Goal: Task Accomplishment & Management: Manage account settings

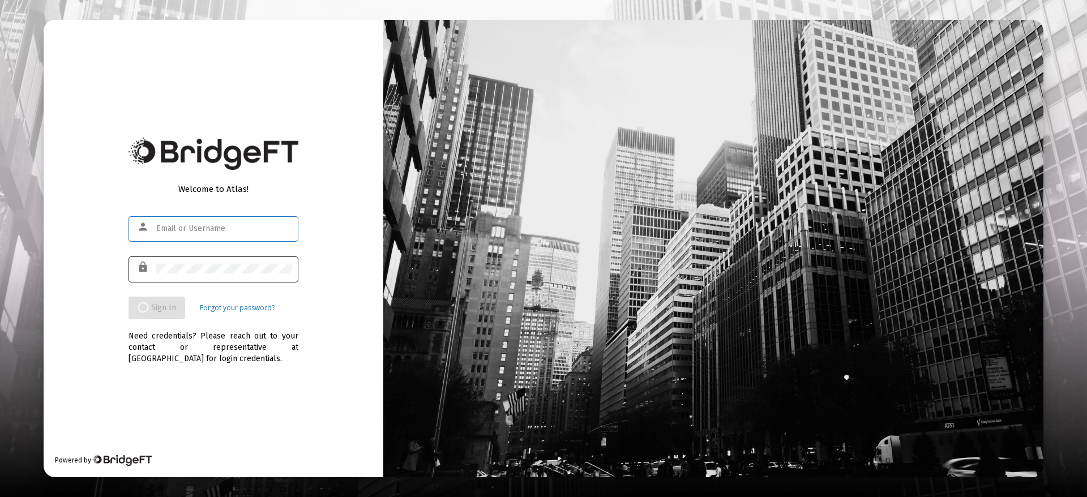
type input "[EMAIL_ADDRESS][DOMAIN_NAME]"
click at [218, 228] on input "[EMAIL_ADDRESS][DOMAIN_NAME]" at bounding box center [224, 228] width 136 height 9
click at [334, 83] on div "Welcome to Atlas! person lschaps@gmail.com lock Sign In Forgot your password? N…" at bounding box center [214, 248] width 340 height 457
drag, startPoint x: 248, startPoint y: 188, endPoint x: 169, endPoint y: 190, distance: 79.8
click at [169, 190] on div "Welcome to Atlas!" at bounding box center [213, 188] width 170 height 11
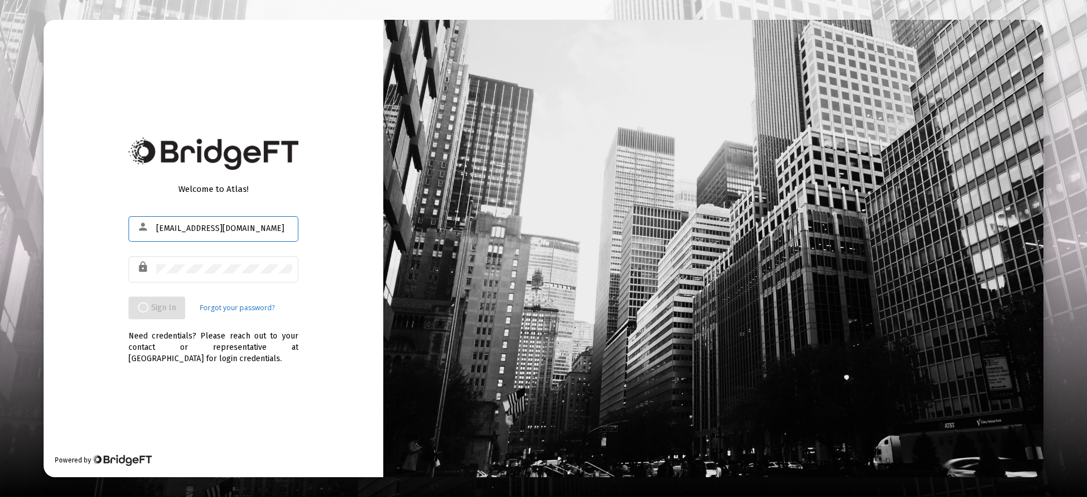
click at [159, 225] on input "[EMAIL_ADDRESS][DOMAIN_NAME]" at bounding box center [224, 228] width 136 height 9
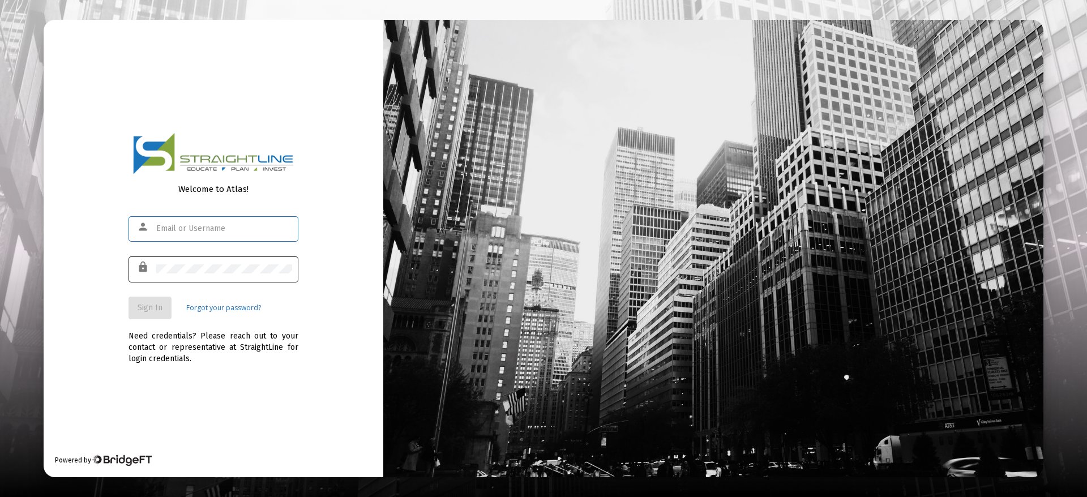
type input "[EMAIL_ADDRESS][DOMAIN_NAME]"
click at [140, 307] on span "Sign In" at bounding box center [150, 308] width 25 height 10
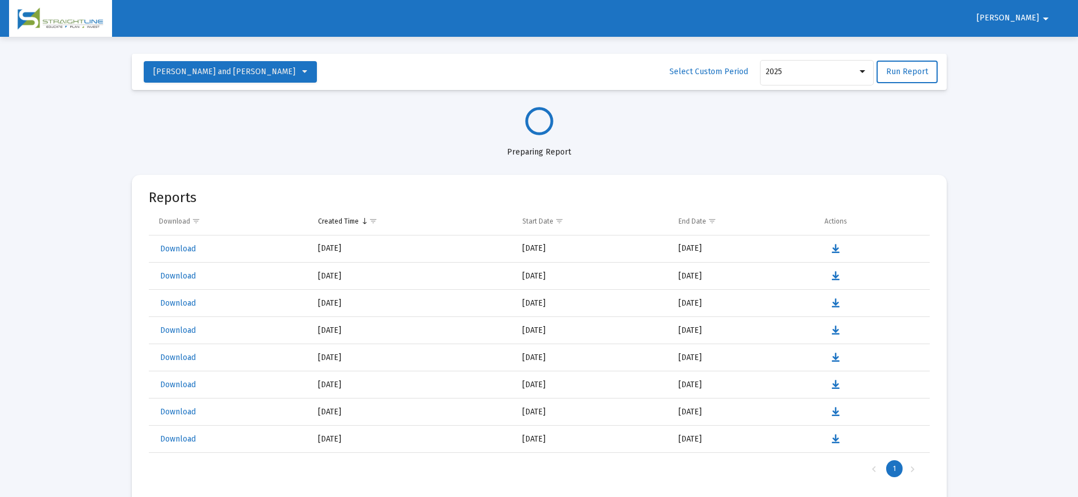
select select "View all"
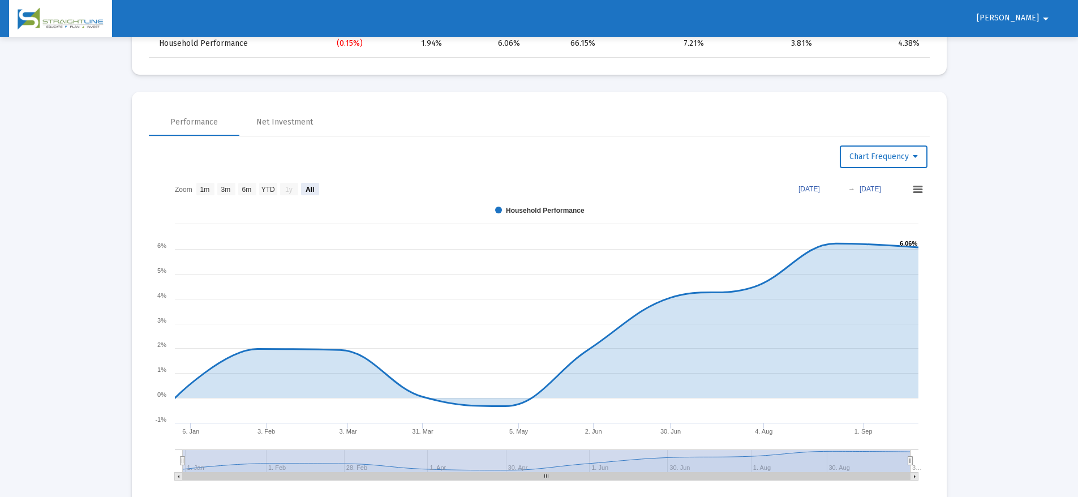
scroll to position [723, 0]
